Goal: Task Accomplishment & Management: Complete application form

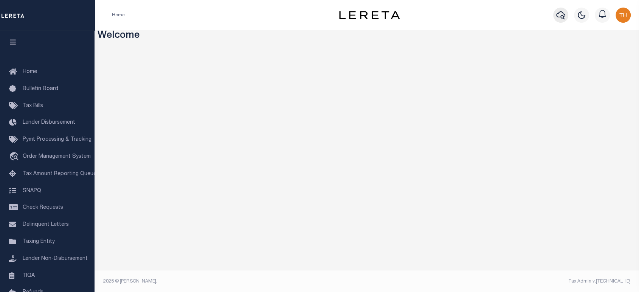
click at [559, 18] on icon "button" at bounding box center [561, 15] width 9 height 9
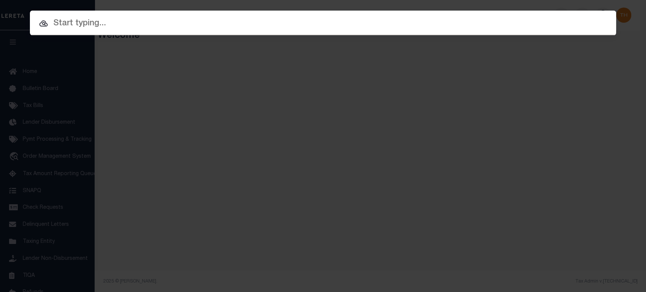
click at [513, 22] on input "text" at bounding box center [323, 23] width 586 height 13
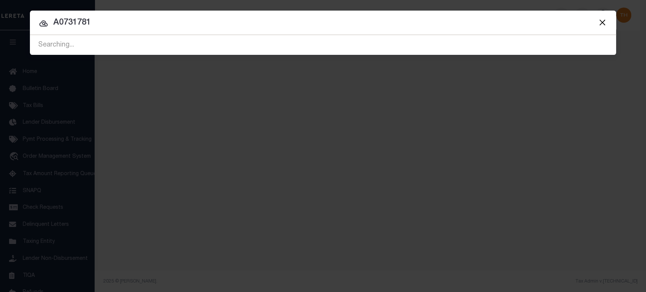
type input "A0731781"
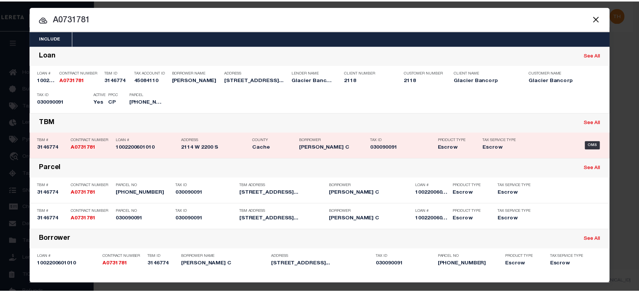
scroll to position [5, 0]
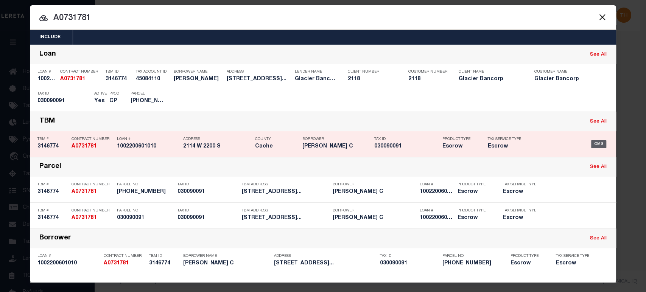
click at [595, 143] on div "OMS" at bounding box center [599, 144] width 16 height 8
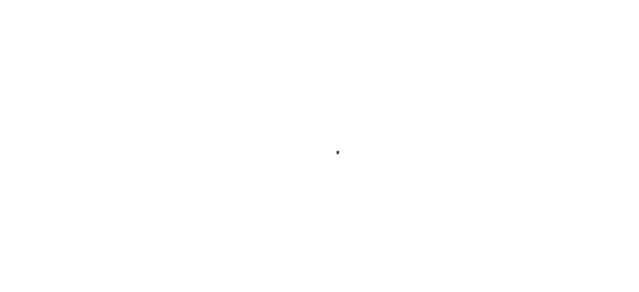
type input "1002200601010"
type input "[PERSON_NAME] C"
select select
select select "Escrow"
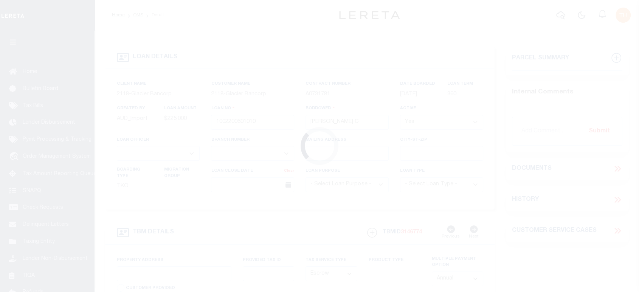
type input "2114 W 2200 S"
type input "030090091"
select select
type input "WELLSVILLE UT 843390000"
type input "UT"
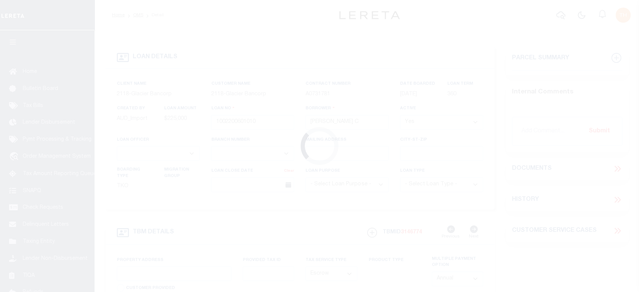
select select
select select "17955"
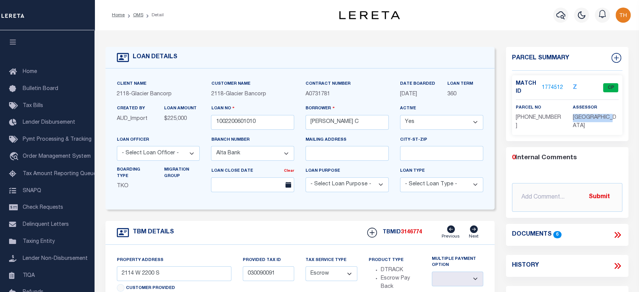
drag, startPoint x: 581, startPoint y: 121, endPoint x: 613, endPoint y: 120, distance: 31.4
click at [616, 120] on p "[GEOGRAPHIC_DATA]" at bounding box center [596, 122] width 46 height 17
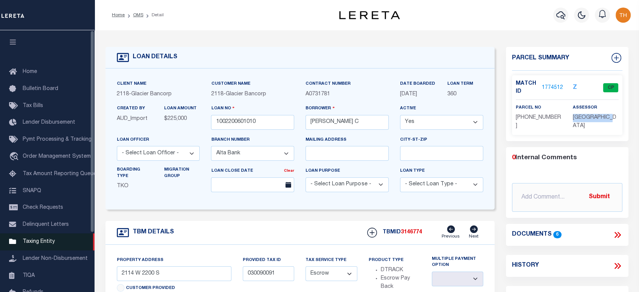
click at [45, 244] on span "Taxing Entity" at bounding box center [39, 241] width 32 height 5
